Goal: Information Seeking & Learning: Learn about a topic

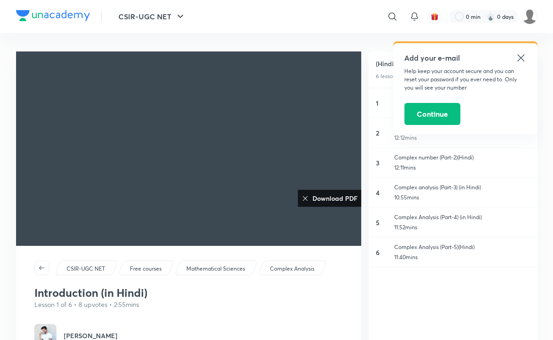
click at [335, 196] on h6 "Download PDF" at bounding box center [333, 198] width 49 height 10
click at [427, 115] on button "Continue" at bounding box center [432, 113] width 56 height 22
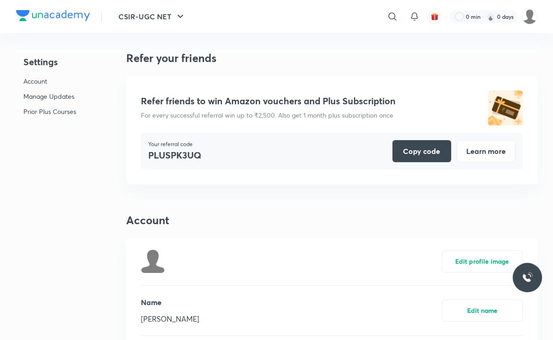
scroll to position [2248, 0]
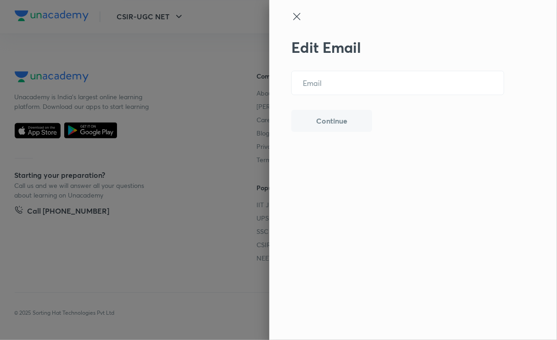
click at [293, 17] on icon at bounding box center [297, 16] width 11 height 11
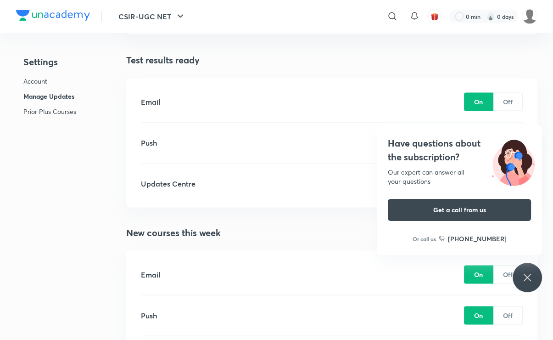
scroll to position [1386, 0]
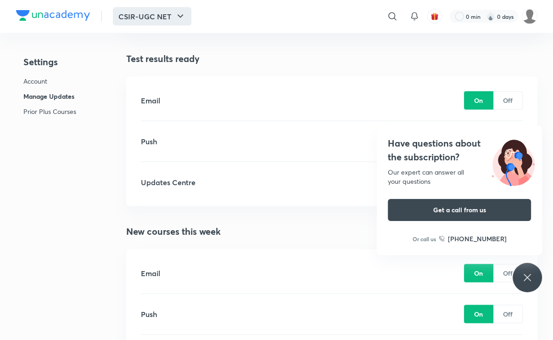
click at [176, 14] on icon "button" at bounding box center [180, 16] width 11 height 11
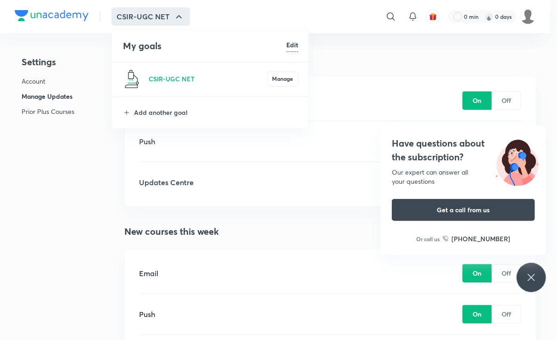
click at [528, 135] on div at bounding box center [278, 170] width 557 height 340
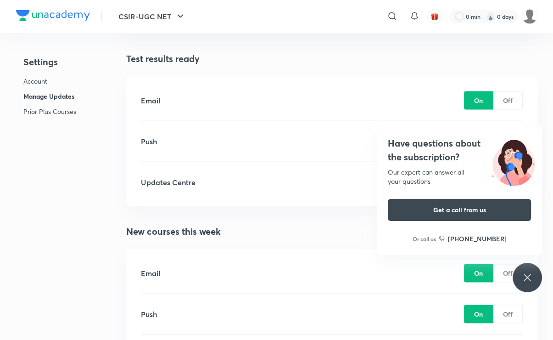
click at [525, 280] on icon at bounding box center [527, 277] width 7 height 7
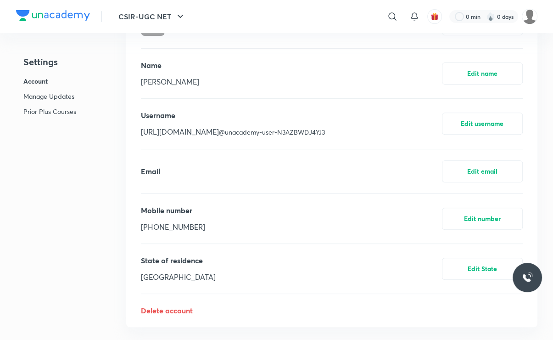
scroll to position [0, 0]
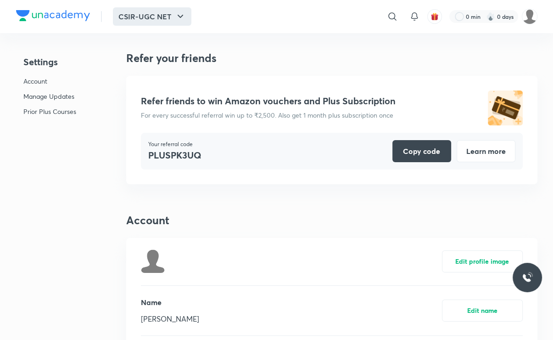
click at [157, 14] on button "CSIR-UGC NET" at bounding box center [152, 16] width 79 height 18
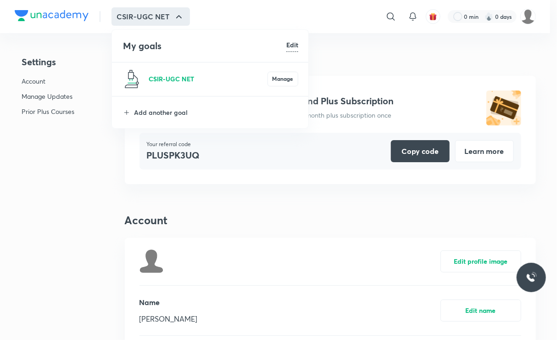
click at [197, 75] on p "CSIR-UGC NET" at bounding box center [208, 79] width 119 height 10
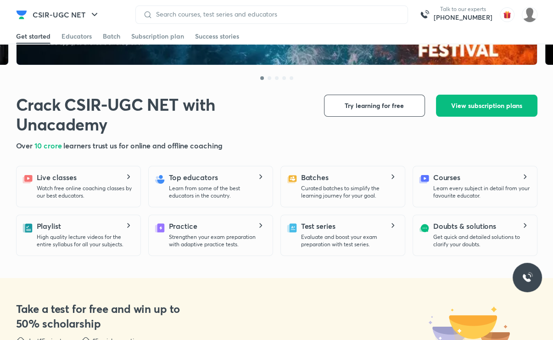
scroll to position [185, 0]
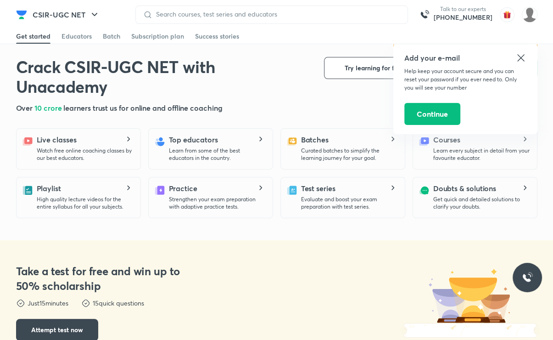
click at [521, 63] on div "Add your e-mail Help keep your account secure and you can reset your password i…" at bounding box center [465, 88] width 144 height 91
click at [525, 56] on icon at bounding box center [521, 57] width 11 height 11
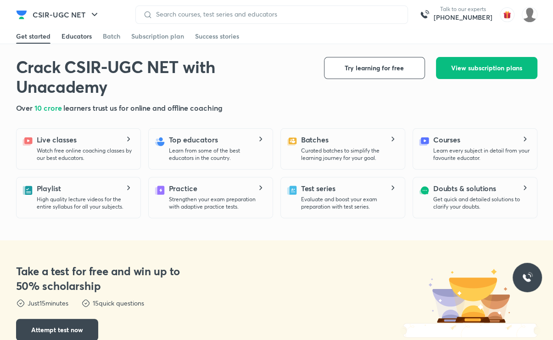
click at [85, 33] on div "Educators" at bounding box center [77, 36] width 30 height 9
click at [114, 38] on div "Batch" at bounding box center [111, 36] width 17 height 9
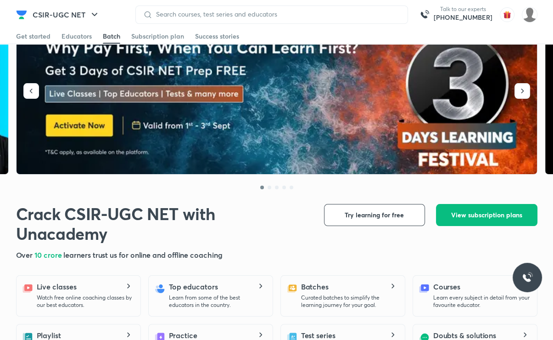
scroll to position [0, 0]
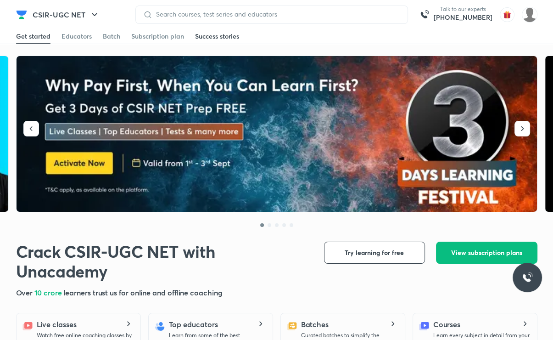
click at [200, 36] on div "Success stories" at bounding box center [217, 36] width 44 height 9
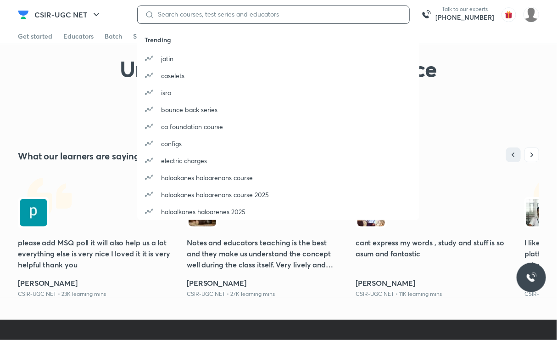
click at [179, 17] on input at bounding box center [278, 14] width 248 height 7
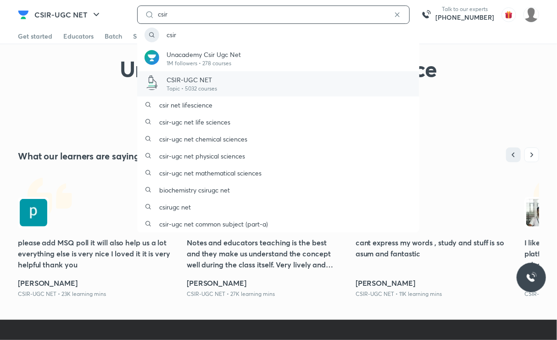
type input "csir"
click at [187, 76] on p "CSIR-UGC NET" at bounding box center [192, 80] width 51 height 10
click at [187, 86] on p "Topic • 5032 courses" at bounding box center [192, 88] width 51 height 8
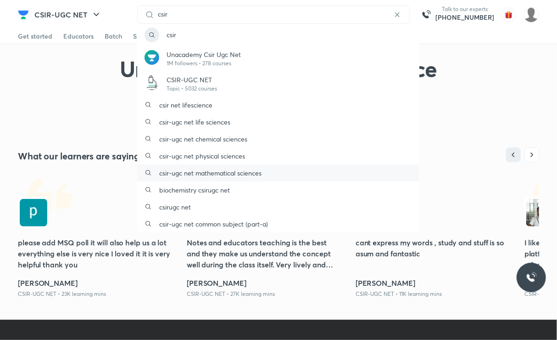
click at [202, 171] on p "csir-ugc net mathematical sciences" at bounding box center [210, 173] width 102 height 10
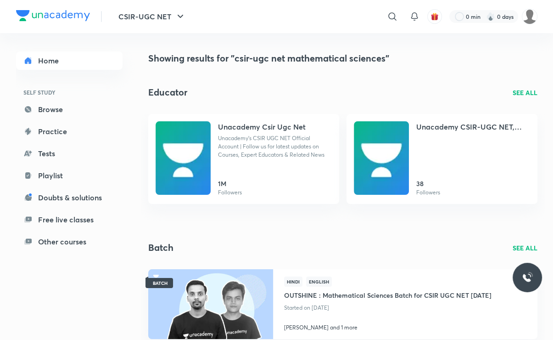
click at [528, 91] on p "SEE ALL" at bounding box center [525, 93] width 25 height 10
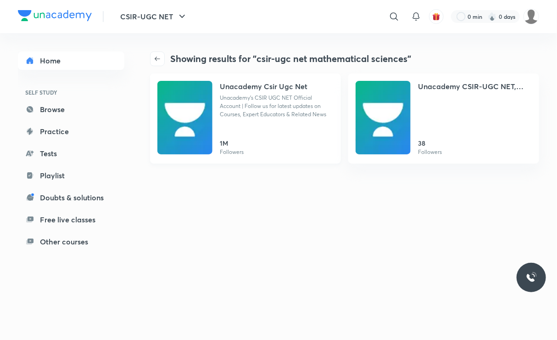
click at [260, 102] on p "Unacademy's CSIR UGC NET Official Account | Follow us for latest updates on Cou…" at bounding box center [277, 106] width 114 height 25
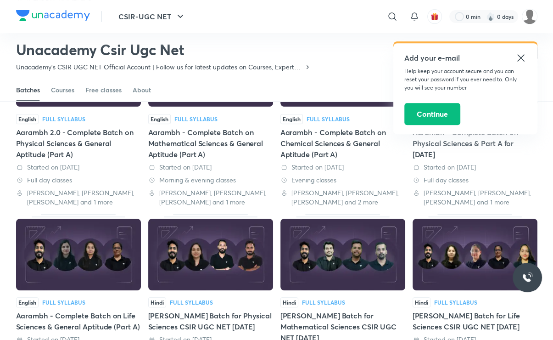
scroll to position [307, 0]
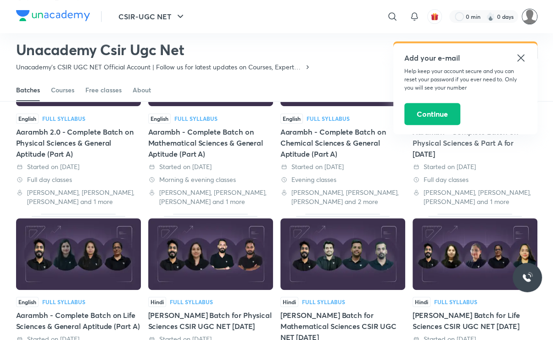
click at [527, 19] on img at bounding box center [530, 17] width 16 height 16
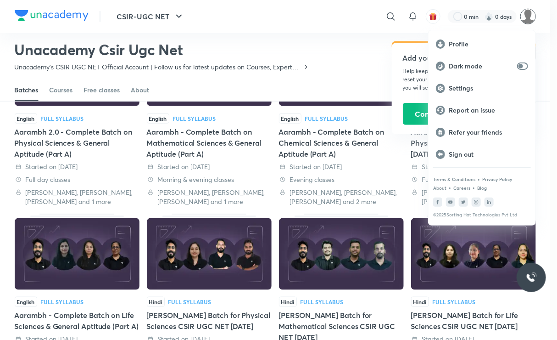
click at [164, 20] on div at bounding box center [278, 170] width 557 height 340
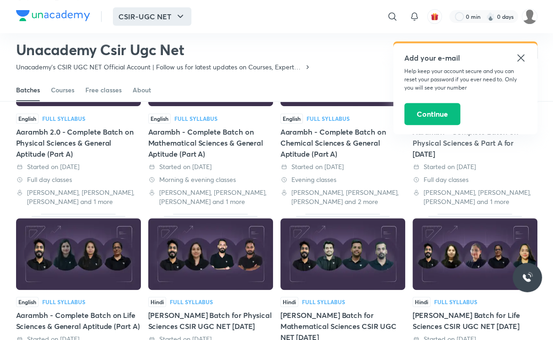
click at [178, 18] on icon "button" at bounding box center [180, 16] width 11 height 11
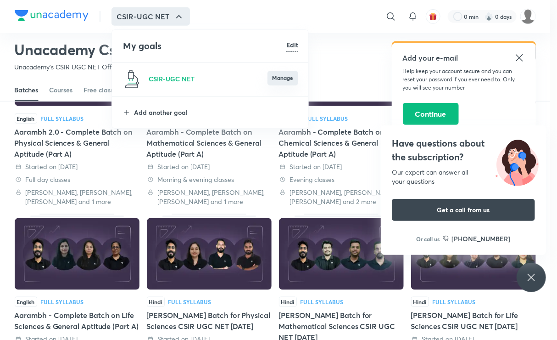
click at [283, 79] on button "Manage" at bounding box center [283, 78] width 31 height 15
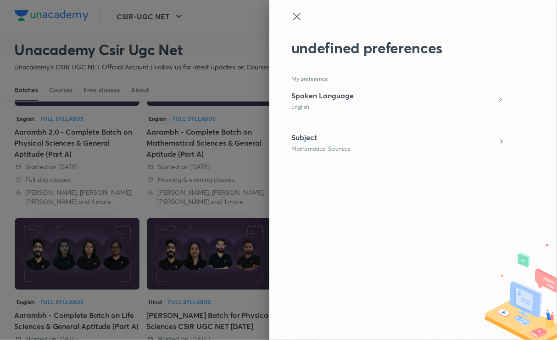
click at [352, 132] on div "Subject Mathematical Sciences" at bounding box center [398, 142] width 213 height 21
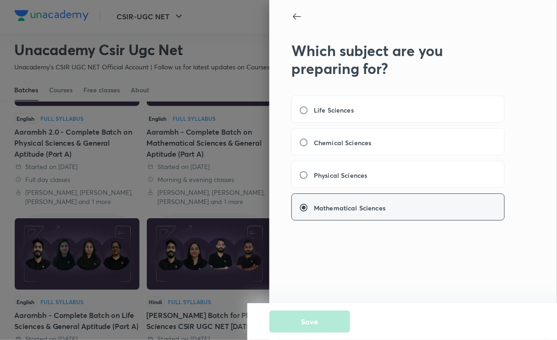
click at [352, 213] on div "Mathematical Sciences" at bounding box center [398, 206] width 213 height 27
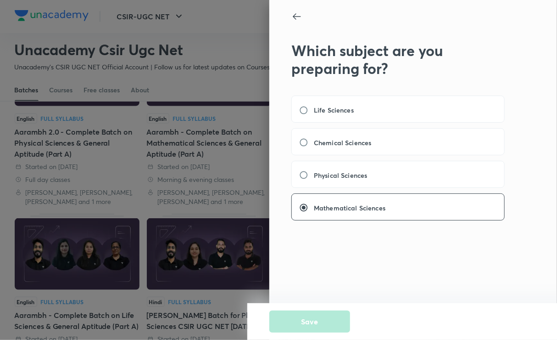
click at [294, 17] on icon at bounding box center [297, 16] width 8 height 6
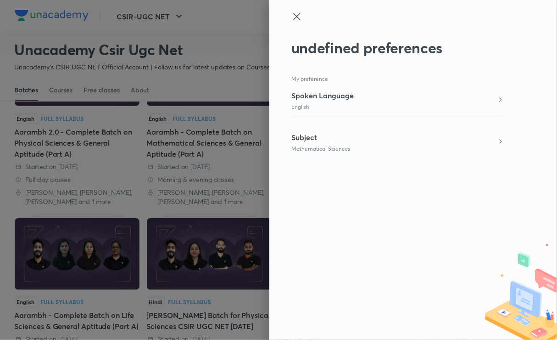
click at [294, 17] on icon at bounding box center [297, 16] width 11 height 11
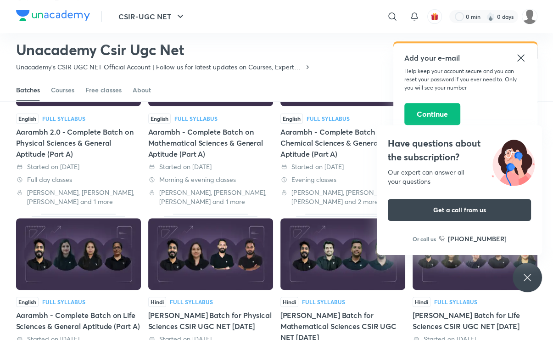
click at [205, 144] on div "Aarambh - Complete Batch on Mathematical Sciences & General Aptitude (Part A)" at bounding box center [210, 142] width 125 height 33
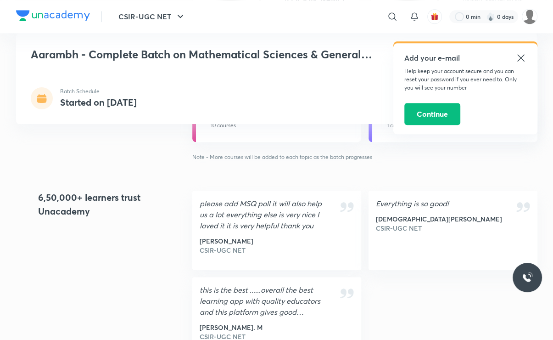
scroll to position [798, 0]
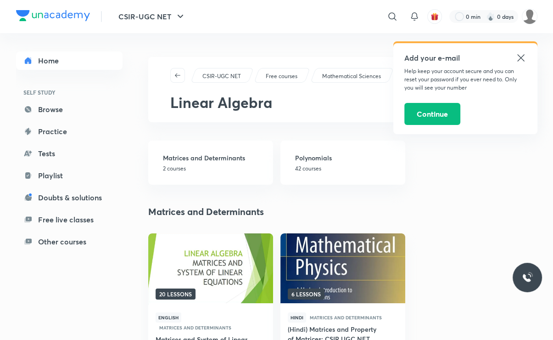
click at [518, 56] on icon at bounding box center [521, 57] width 11 height 11
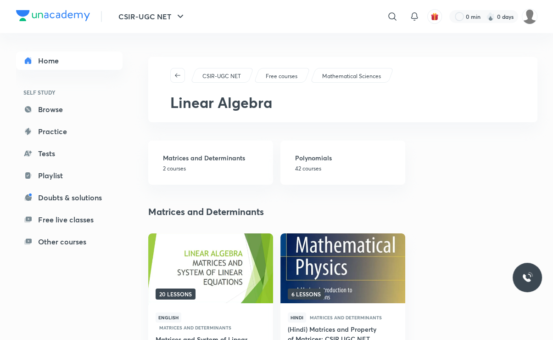
click at [277, 78] on p "Free courses" at bounding box center [282, 76] width 32 height 8
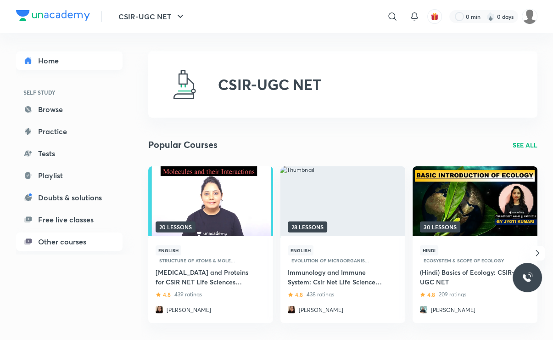
click at [50, 60] on link "Home" at bounding box center [69, 60] width 107 height 18
click at [46, 174] on link "Playlist" at bounding box center [69, 175] width 107 height 18
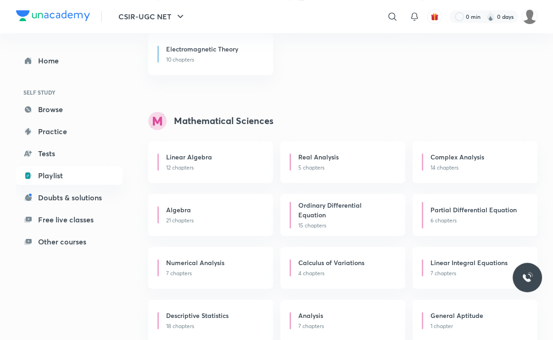
scroll to position [806, 0]
click at [208, 169] on p "12 chapters" at bounding box center [213, 168] width 95 height 8
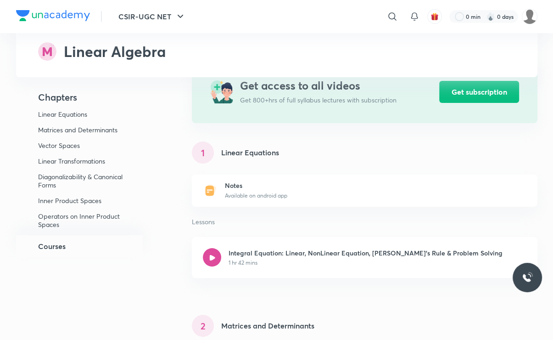
scroll to position [82, 0]
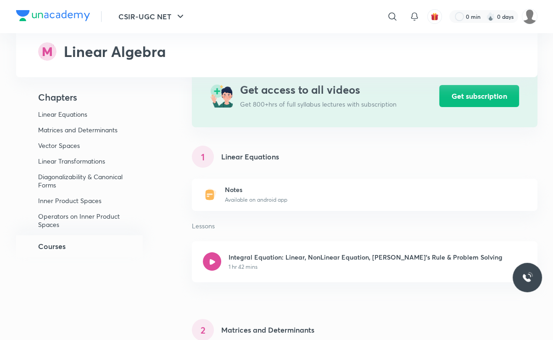
click at [288, 157] on div "1 Linear Equations" at bounding box center [364, 157] width 345 height 22
click at [215, 266] on div at bounding box center [212, 261] width 18 height 18
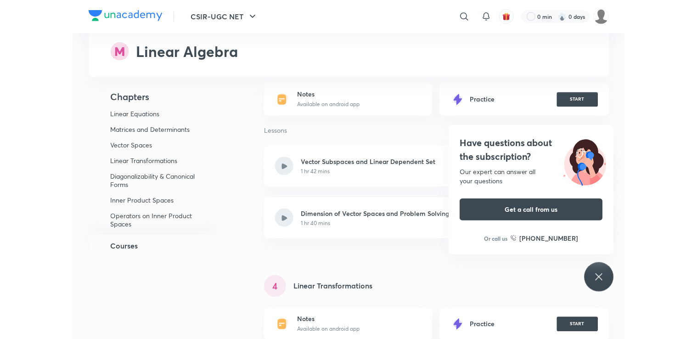
scroll to position [731, 0]
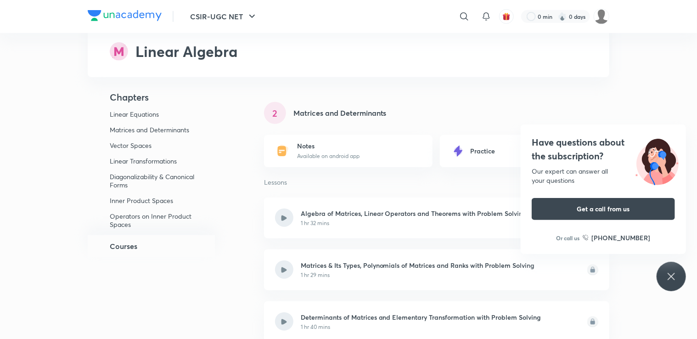
scroll to position [298, 0]
click at [553, 277] on icon at bounding box center [671, 276] width 11 height 11
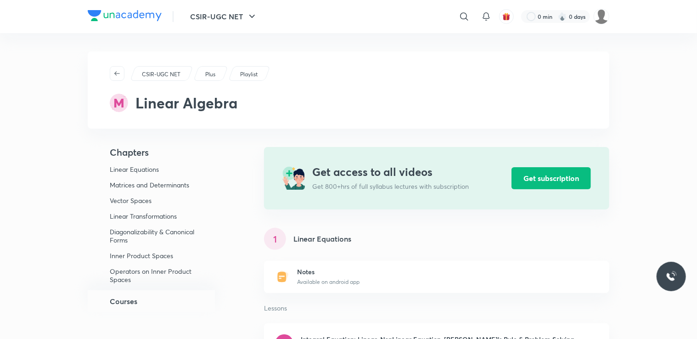
scroll to position [61, 0]
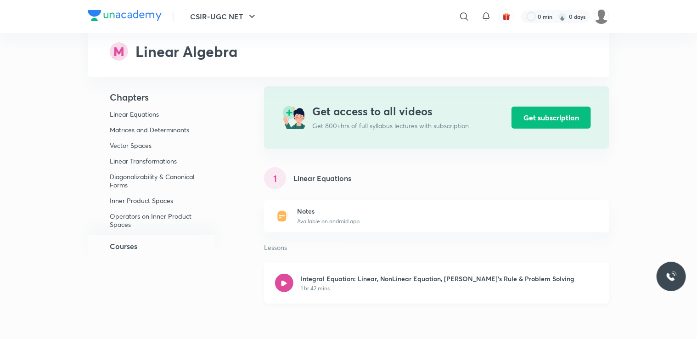
click at [373, 283] on div "Integral Equation: Linear, NonLinear Equation, [PERSON_NAME]'s Rule & Problem S…" at bounding box center [438, 283] width 274 height 19
